Goal: Find specific page/section: Find specific page/section

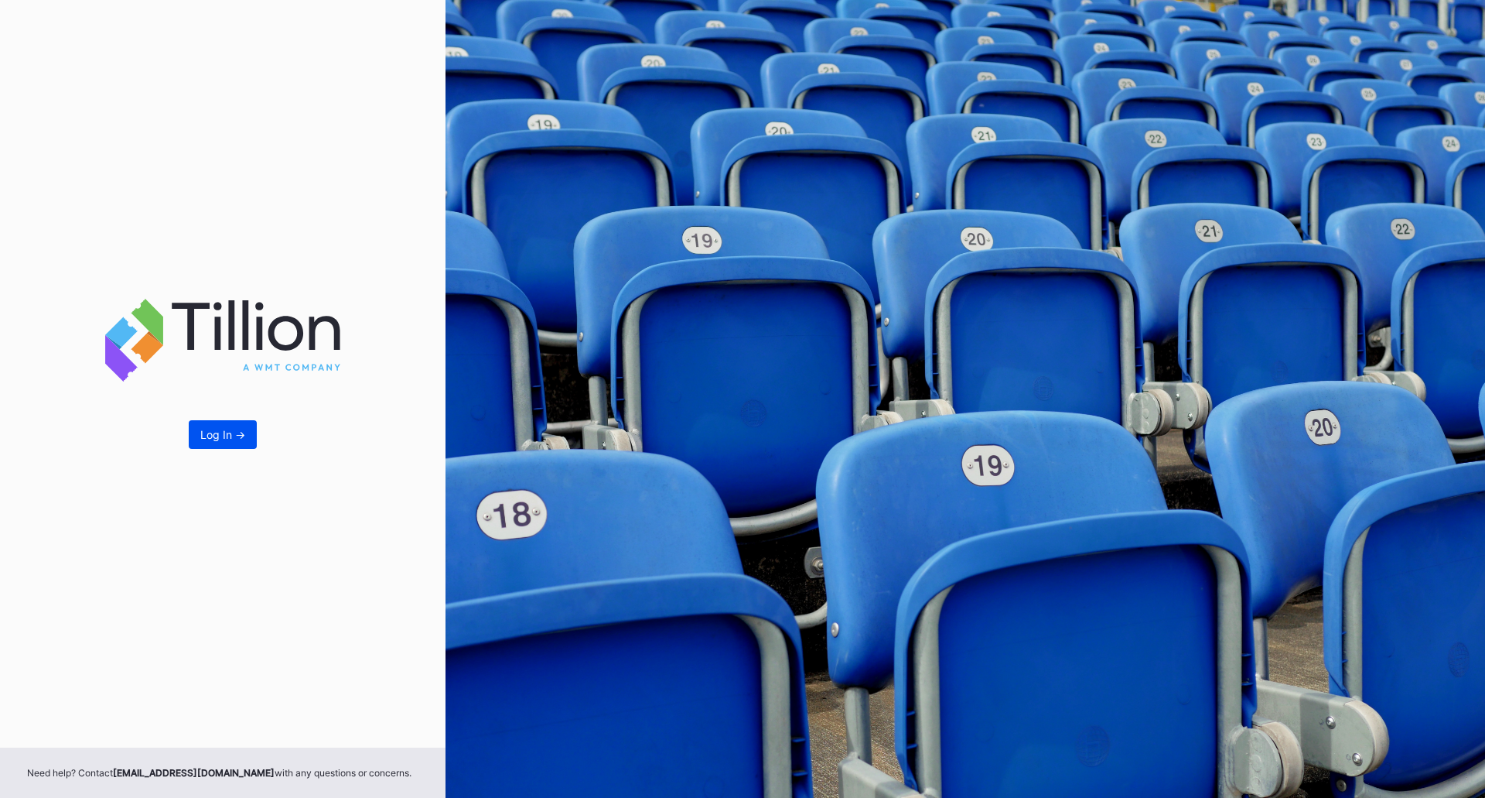
click at [210, 431] on div "Log In ->" at bounding box center [222, 434] width 45 height 13
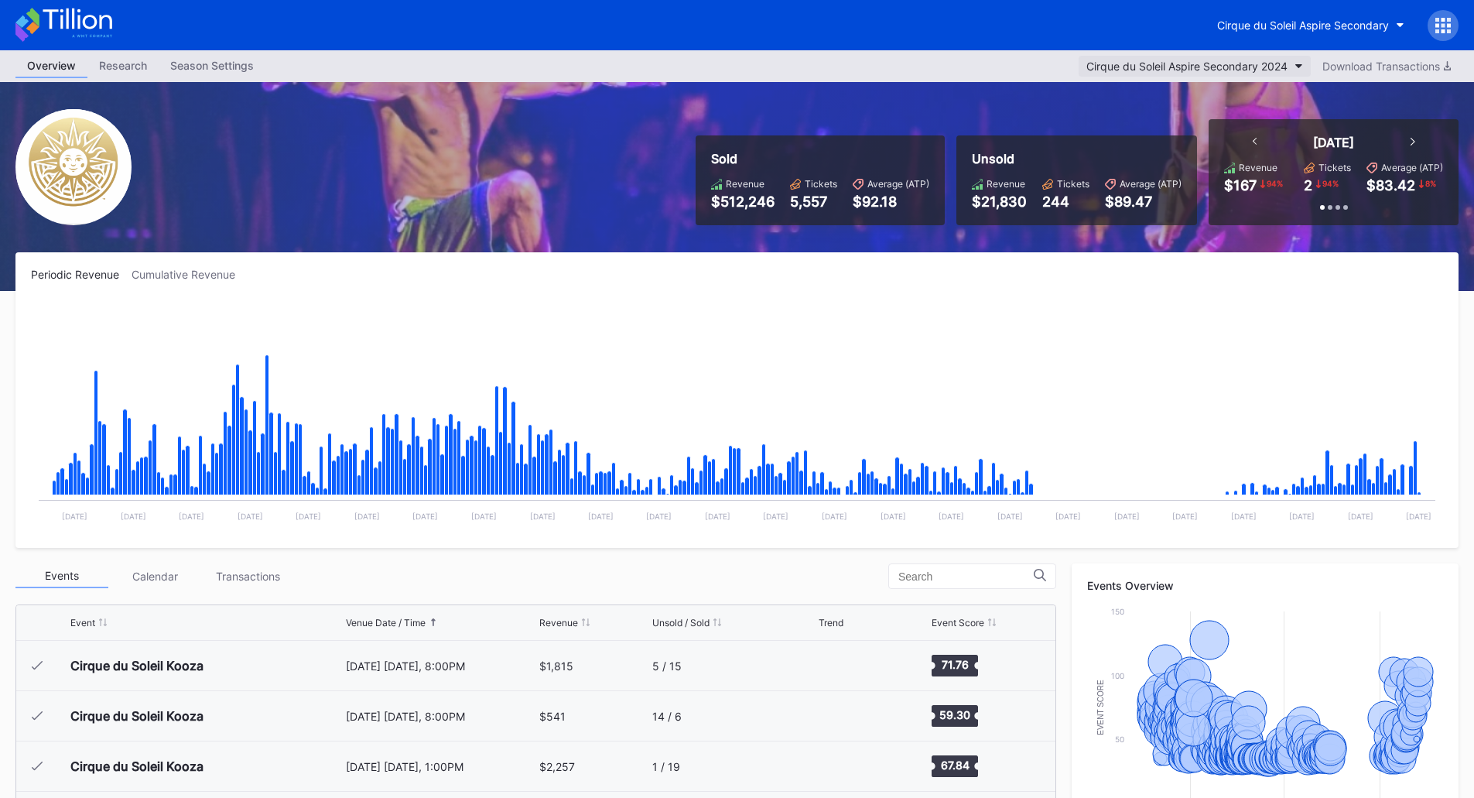
scroll to position [16344, 0]
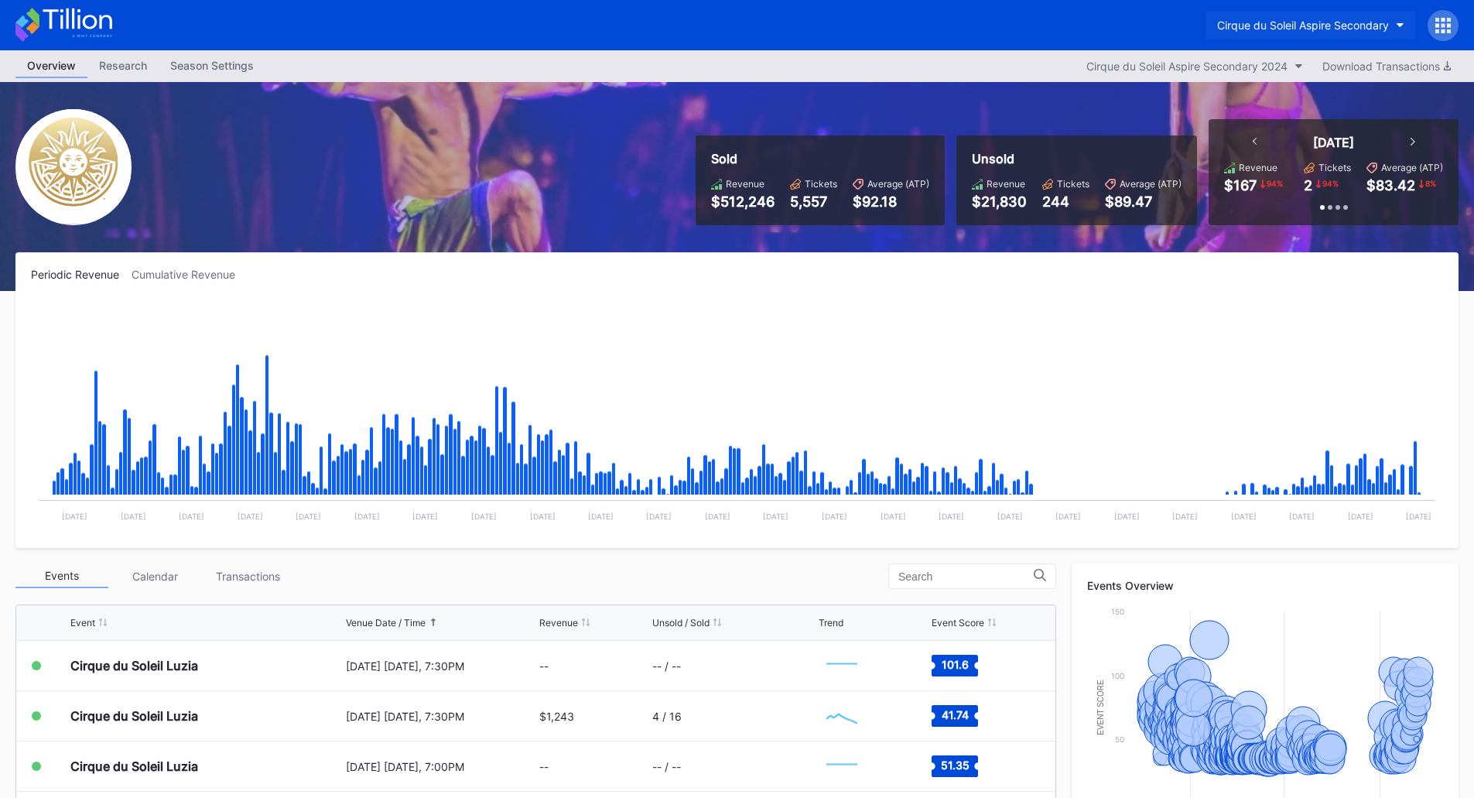
click at [1317, 14] on button "Cirque du Soleil Aspire Secondary" at bounding box center [1310, 25] width 210 height 29
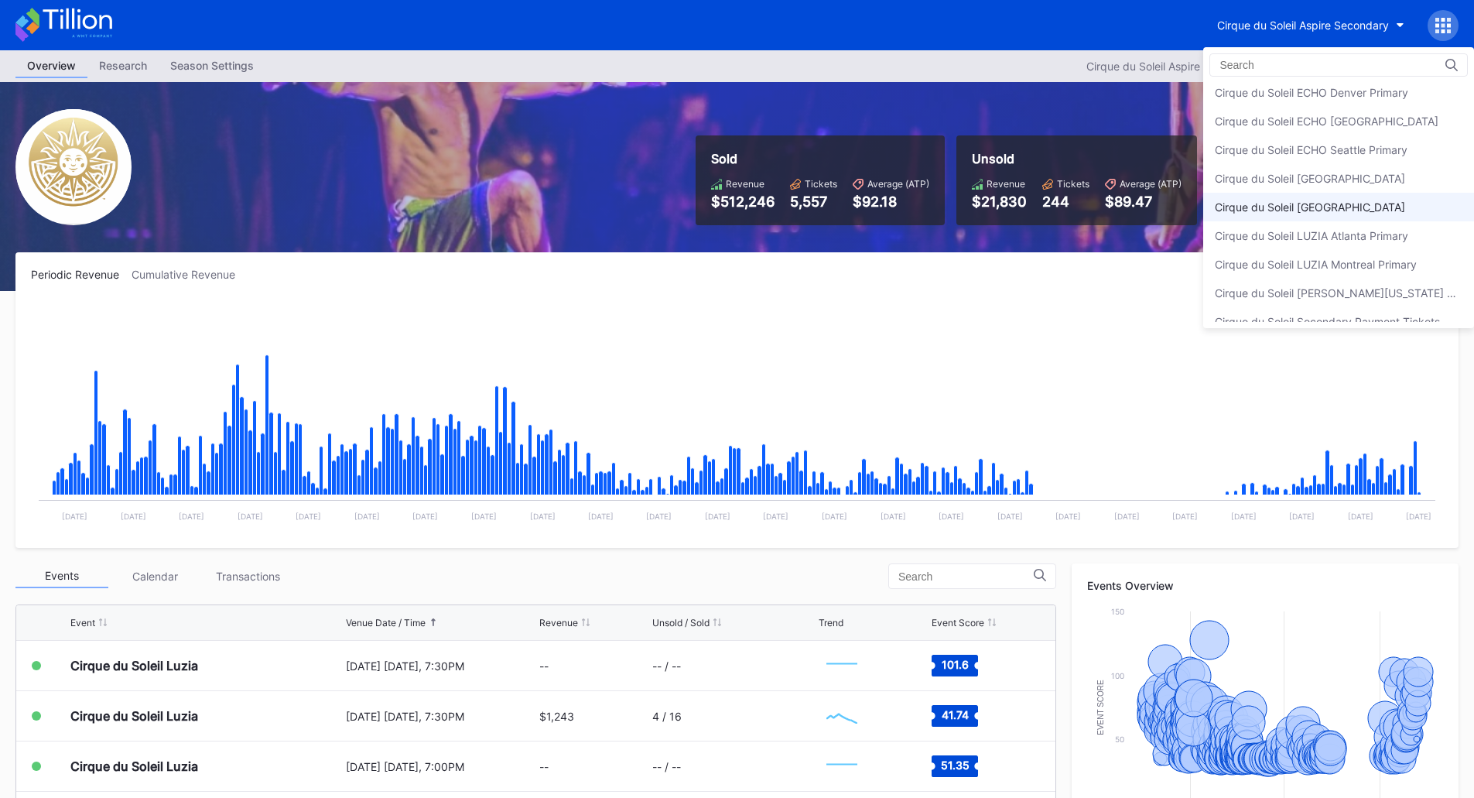
scroll to position [47, 0]
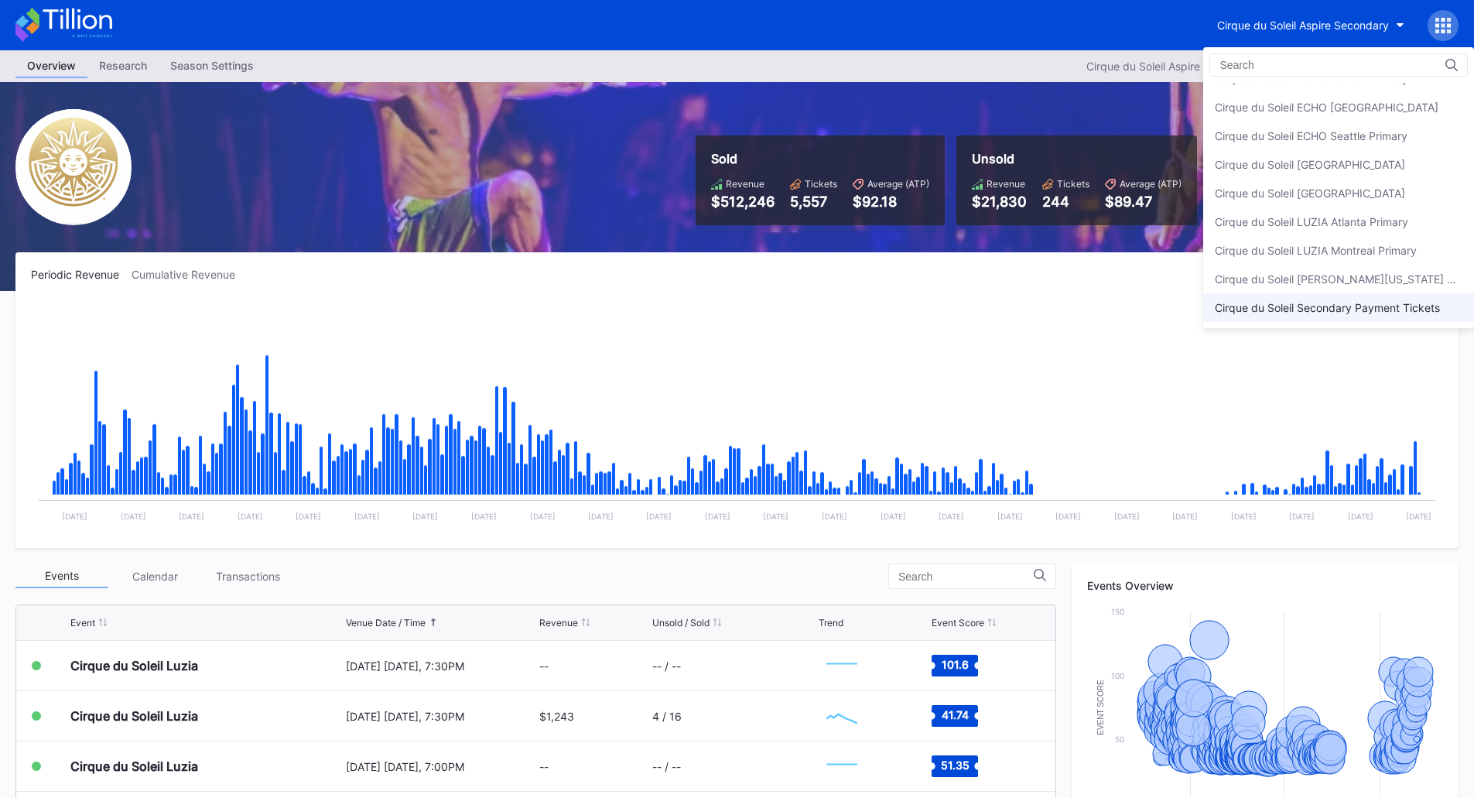
click at [1361, 305] on div "Cirque du Soleil Secondary Payment Tickets" at bounding box center [1327, 307] width 225 height 13
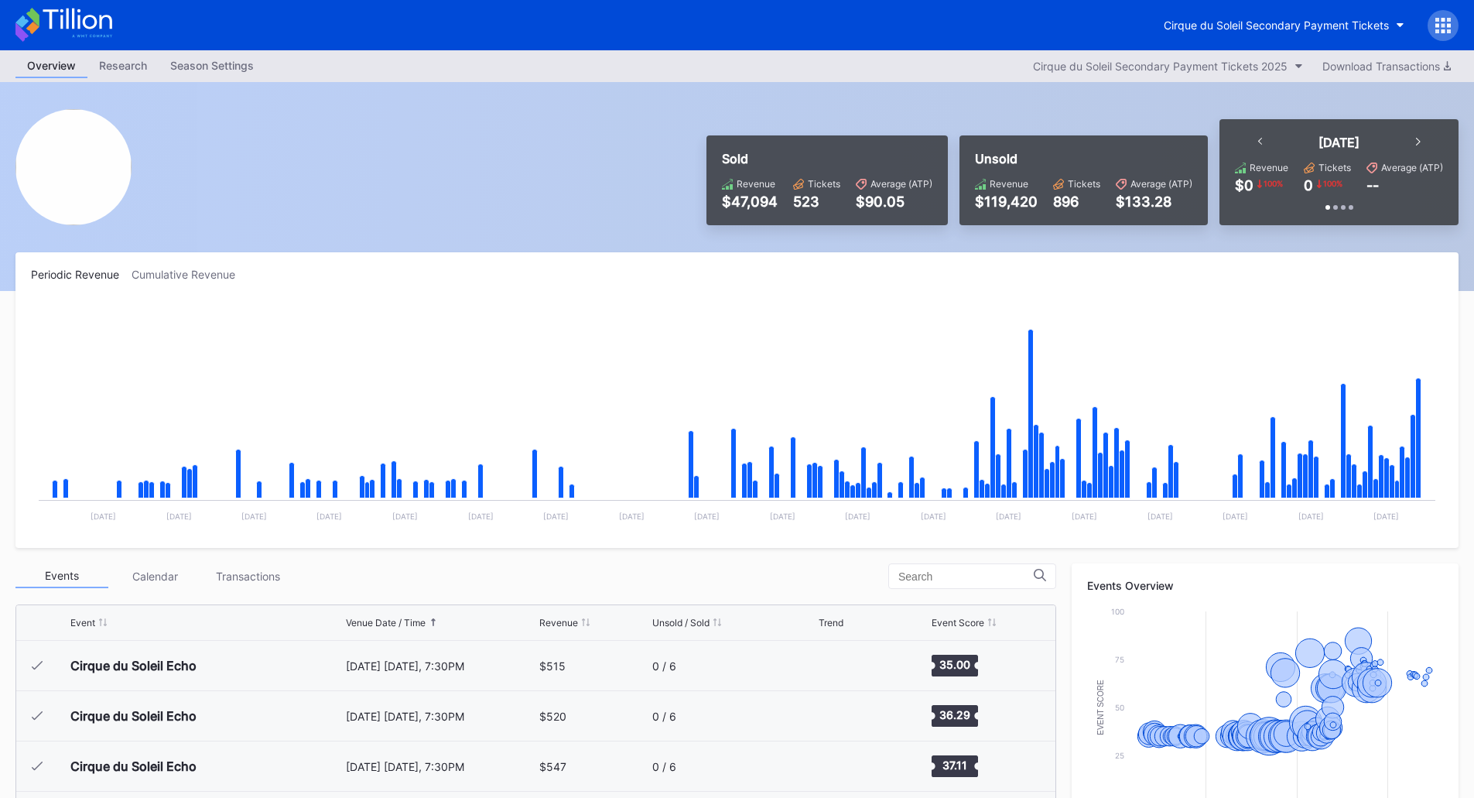
scroll to position [3420, 0]
click at [1390, 26] on button "Cirque du Soleil Secondary Payment Tickets" at bounding box center [1284, 25] width 264 height 29
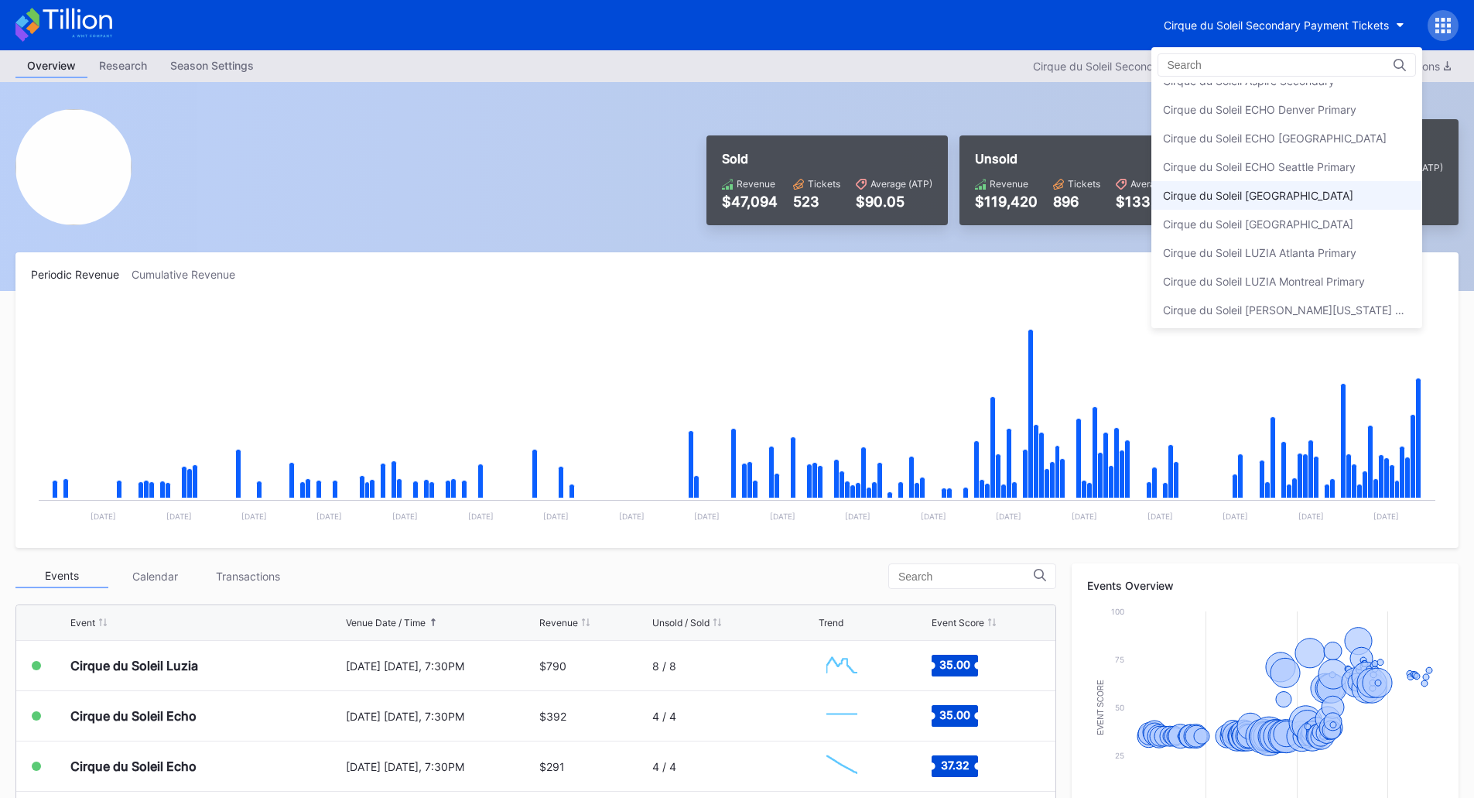
scroll to position [0, 0]
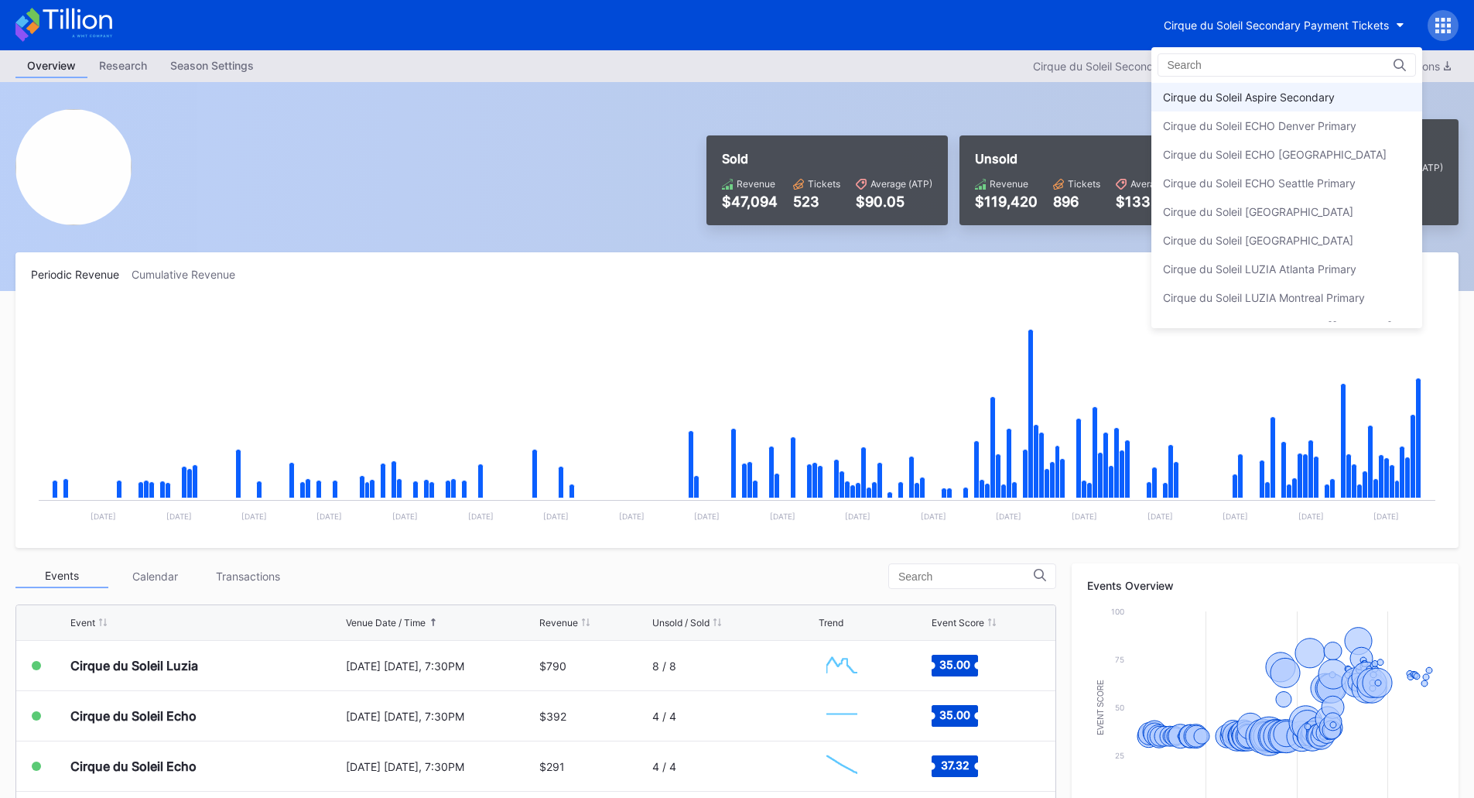
click at [1295, 97] on div "Cirque du Soleil Aspire Secondary" at bounding box center [1249, 97] width 172 height 13
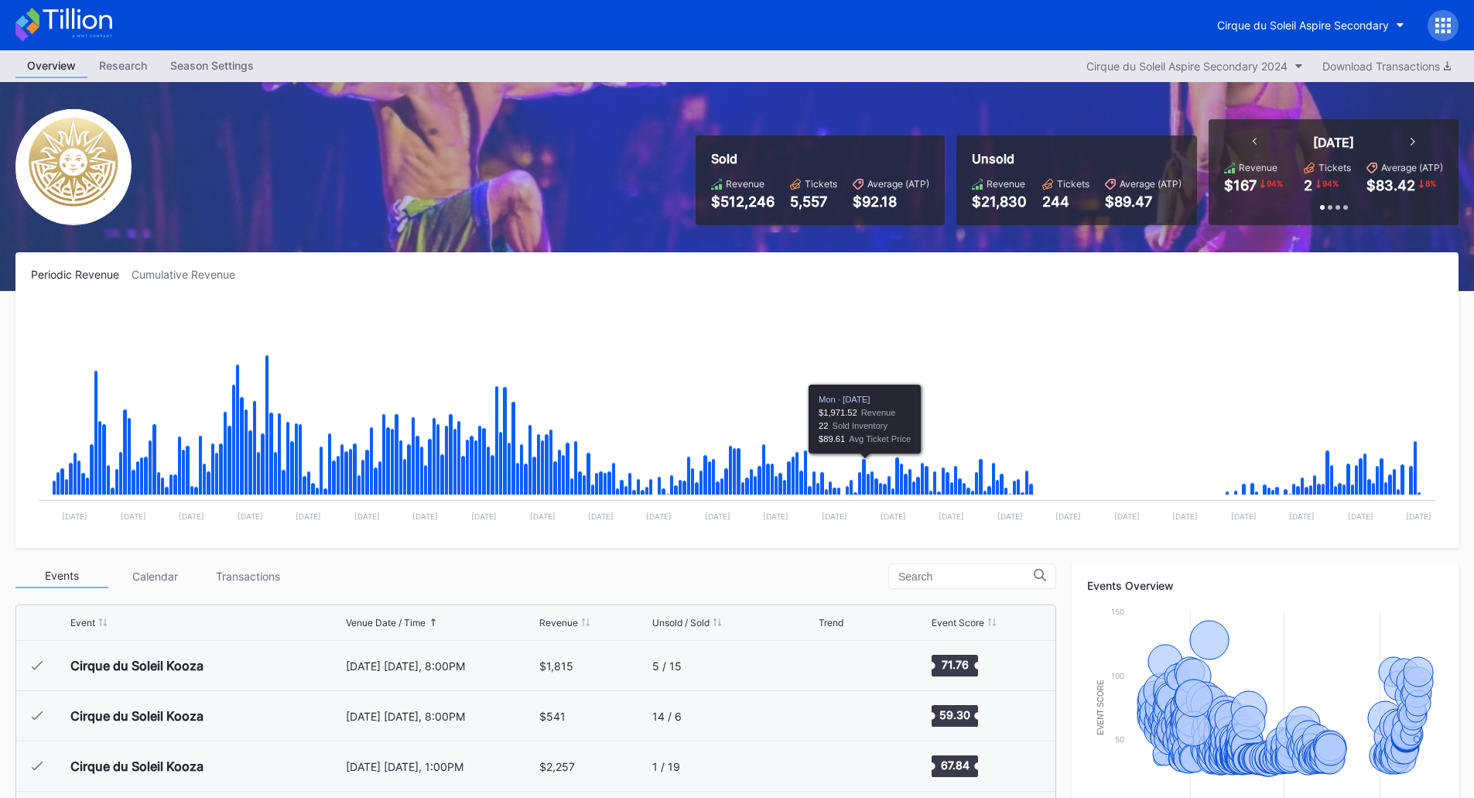
scroll to position [16344, 0]
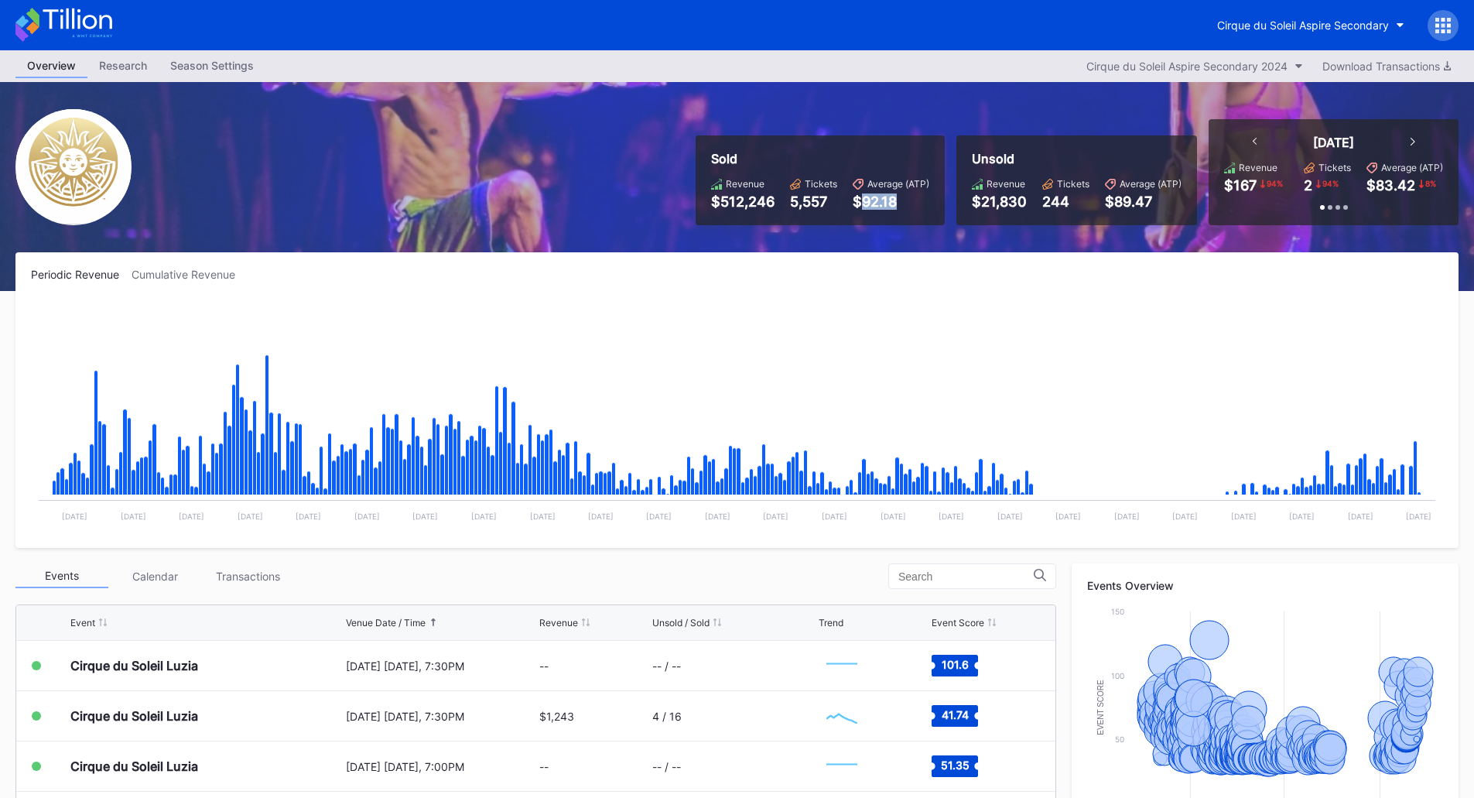
drag, startPoint x: 863, startPoint y: 200, endPoint x: 920, endPoint y: 208, distance: 57.1
click at [920, 208] on div "$92.18" at bounding box center [891, 201] width 77 height 16
click at [889, 322] on rect "Chart title" at bounding box center [737, 416] width 1412 height 232
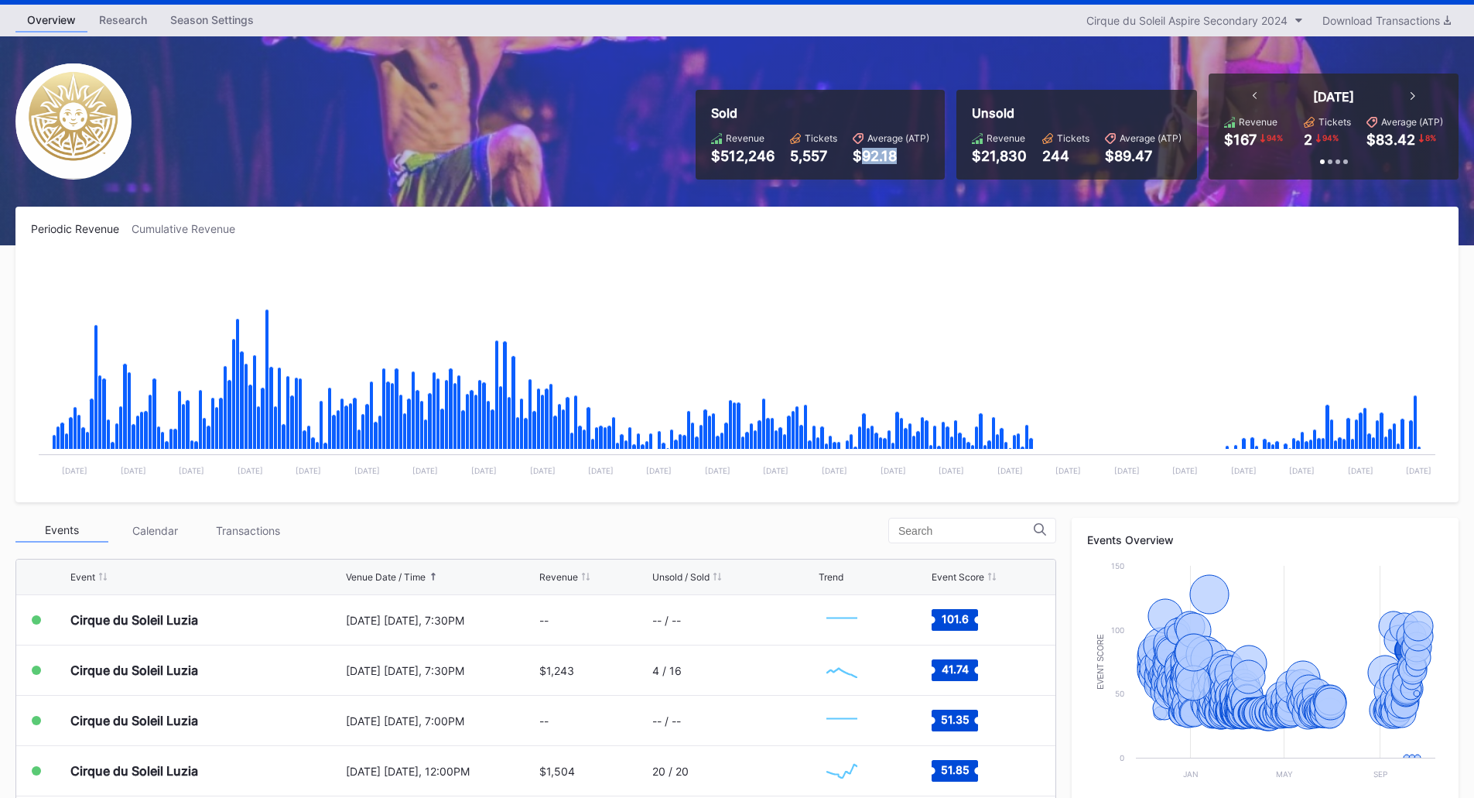
scroll to position [0, 0]
